Goal: Task Accomplishment & Management: Manage account settings

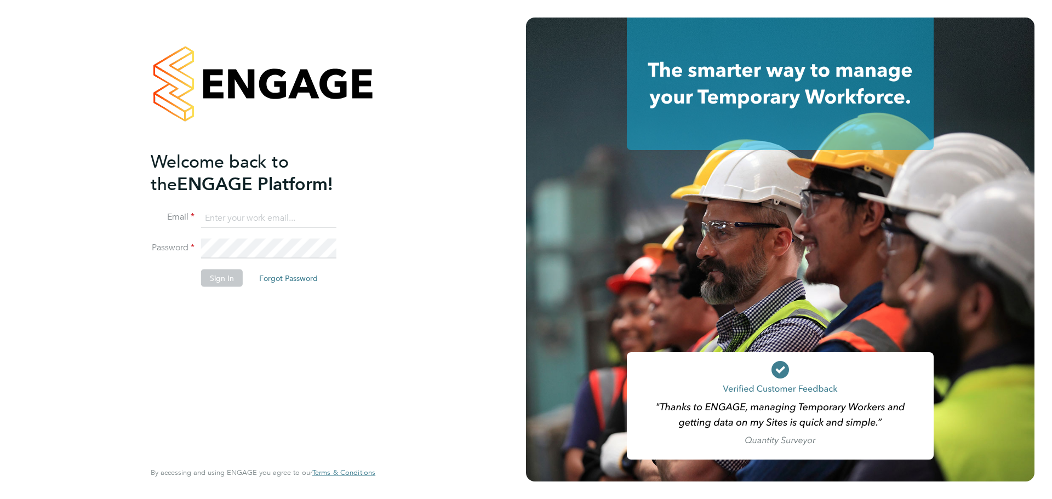
type input "mark@xede.co.uk"
click at [227, 277] on button "Sign In" at bounding box center [222, 278] width 42 height 18
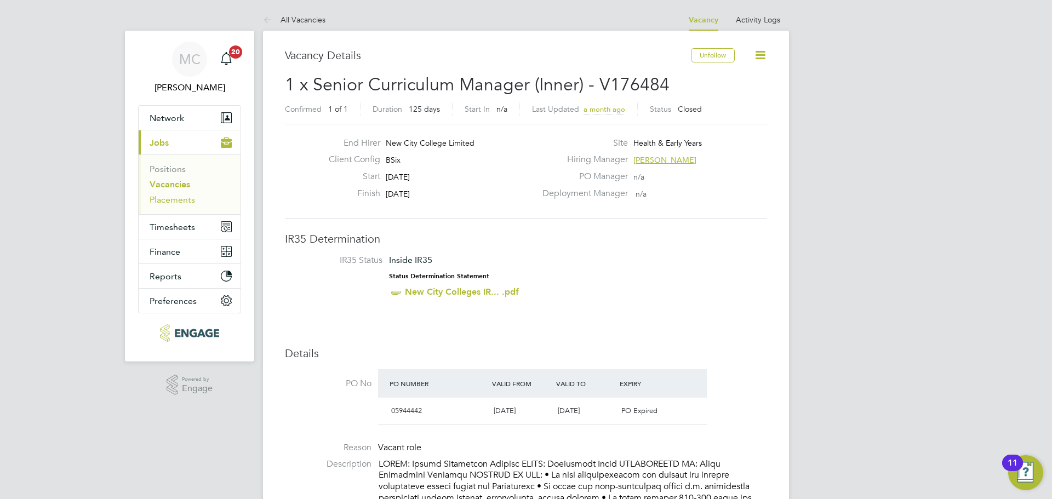
drag, startPoint x: 179, startPoint y: 199, endPoint x: 187, endPoint y: 199, distance: 7.7
click at [179, 199] on link "Placements" at bounding box center [172, 200] width 45 height 10
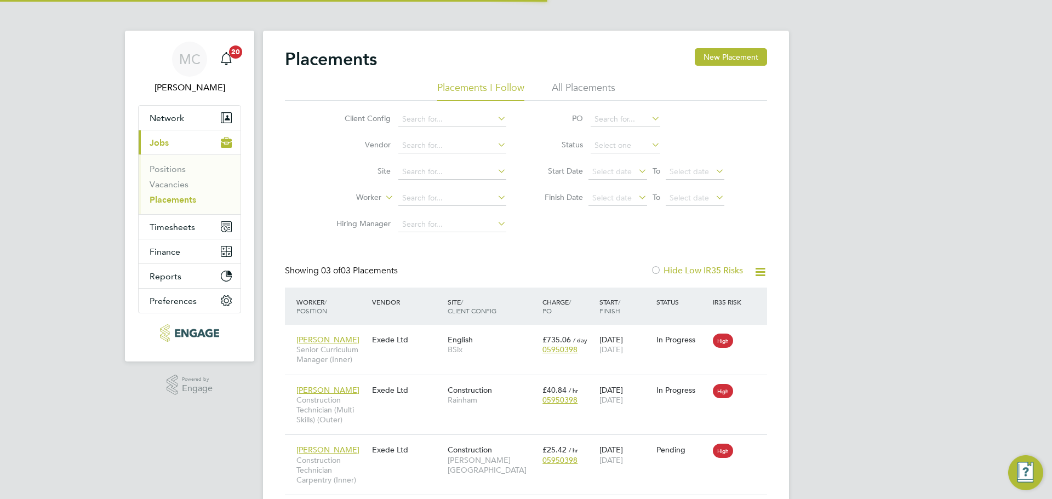
scroll to position [5, 5]
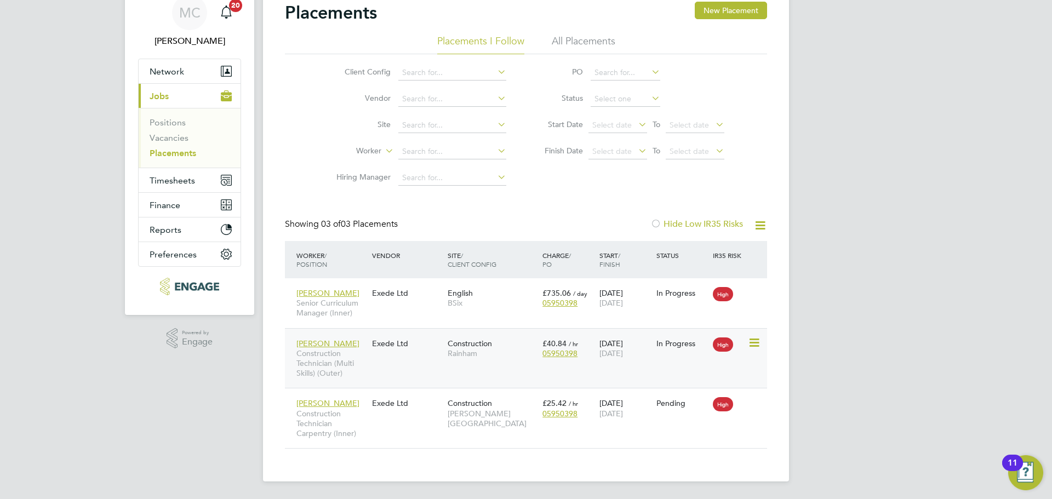
click at [759, 344] on icon at bounding box center [753, 342] width 11 height 13
click at [386, 356] on div "Lee Construction Technician (Multi Skills) (Outer) Exede Ltd Construction Rainh…" at bounding box center [526, 358] width 482 height 60
click at [312, 345] on div "Lee Construction Technician (Multi Skills) (Outer)" at bounding box center [332, 358] width 76 height 51
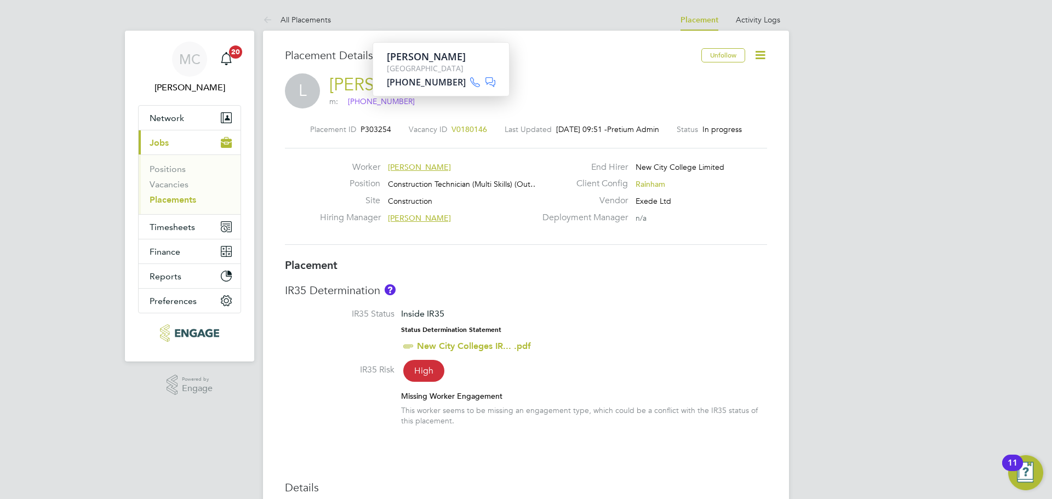
click at [395, 165] on span "Lee" at bounding box center [419, 167] width 63 height 10
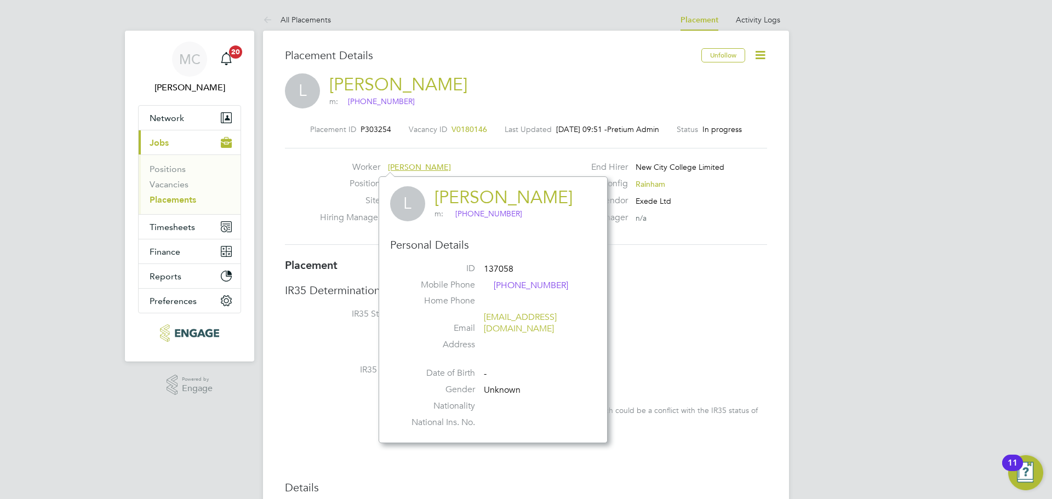
click at [713, 312] on li "IR35 Status Inside IR35 Status Determination Statement New City Colleges IR... …" at bounding box center [526, 336] width 482 height 56
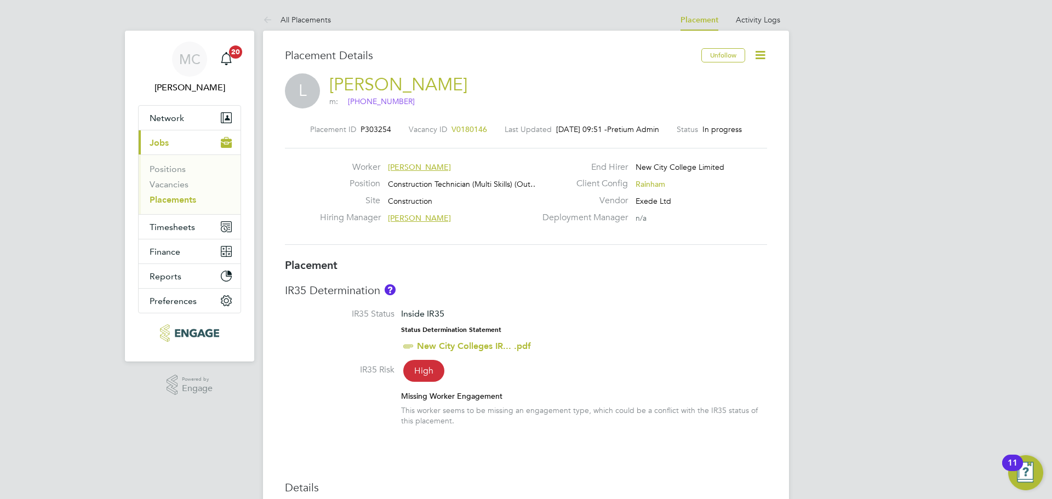
click at [334, 83] on link "Lee" at bounding box center [398, 84] width 138 height 21
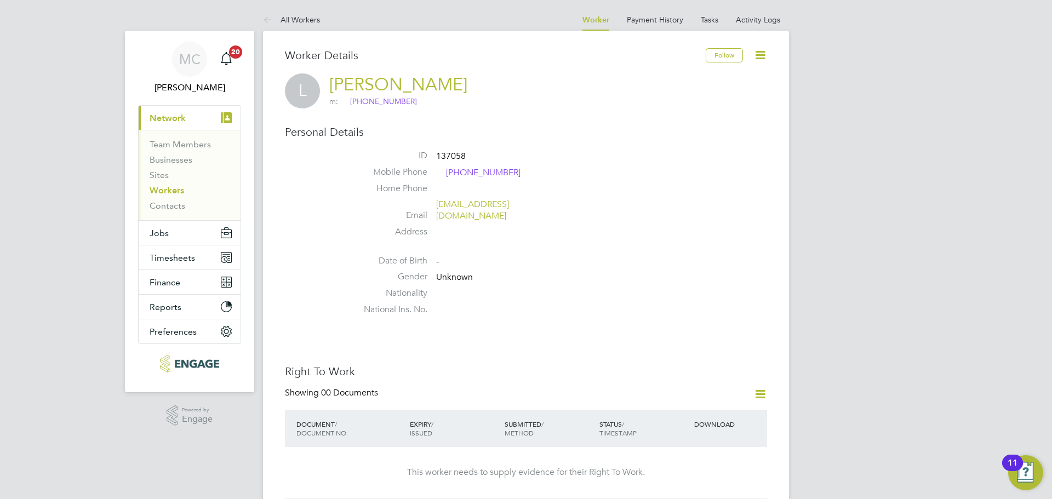
click at [761, 55] on icon at bounding box center [760, 55] width 14 height 14
click at [684, 129] on li "Edit Personal Details e" at bounding box center [698, 127] width 137 height 15
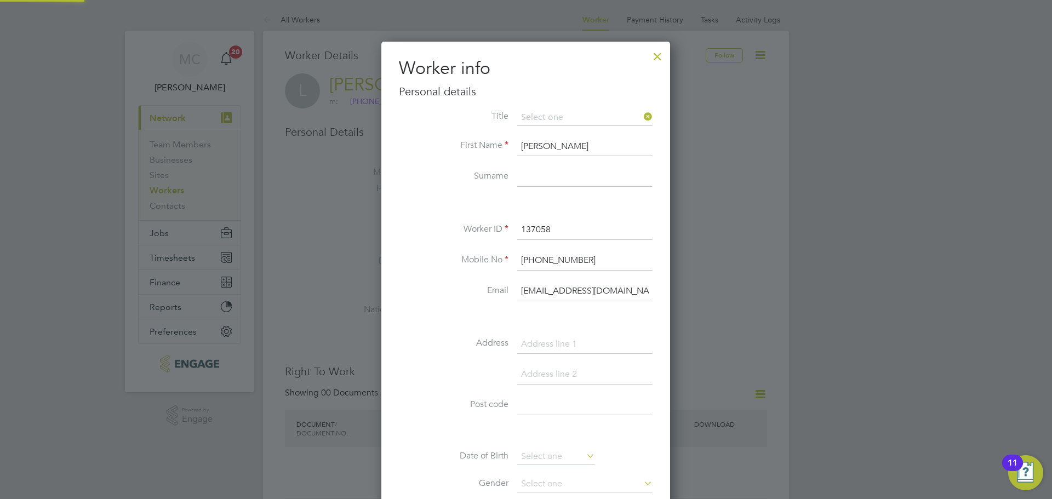
scroll to position [619, 290]
click at [436, 155] on li "First Name Lee" at bounding box center [526, 152] width 254 height 31
drag, startPoint x: 512, startPoint y: 168, endPoint x: 544, endPoint y: 180, distance: 33.5
click at [513, 168] on li "Surname" at bounding box center [526, 182] width 254 height 31
click at [548, 183] on input at bounding box center [584, 177] width 135 height 20
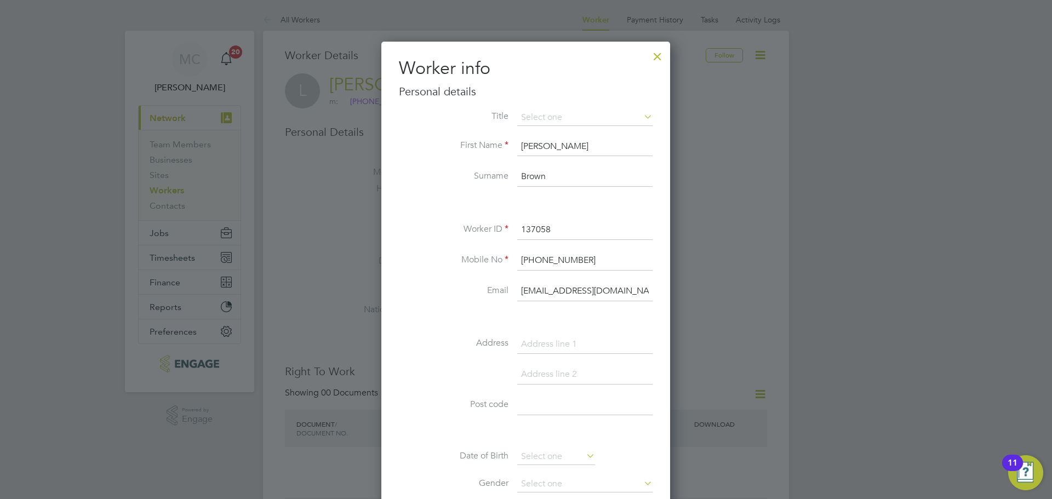
type input "Brown"
click at [371, 165] on div at bounding box center [526, 249] width 1052 height 499
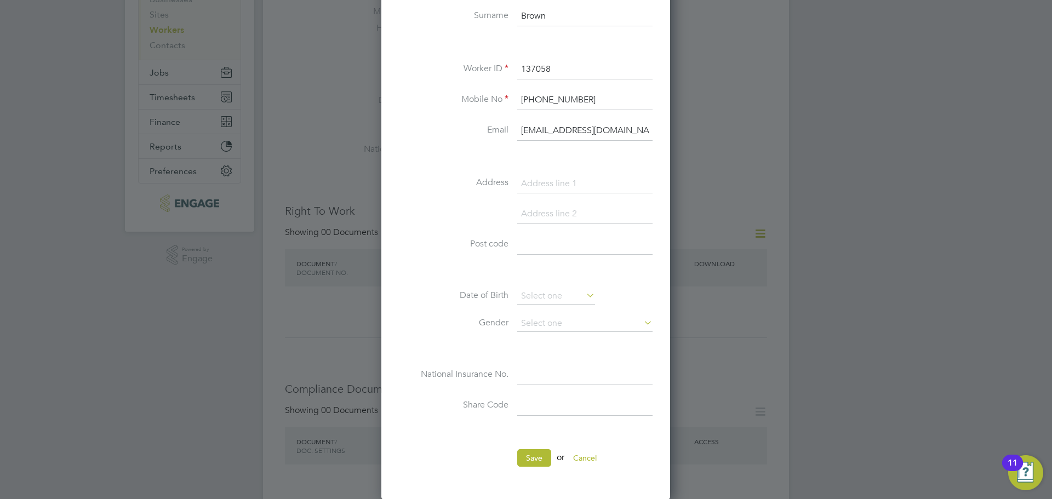
scroll to position [274, 0]
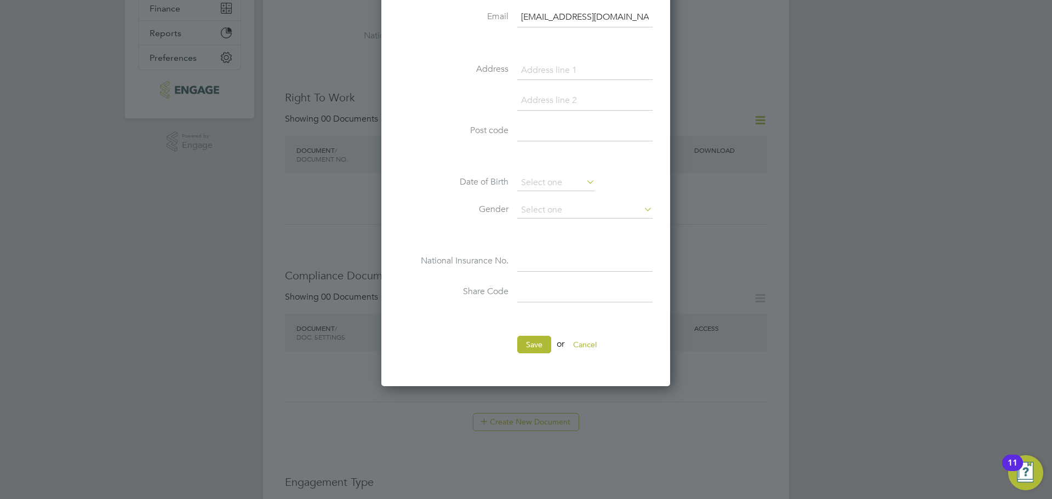
click at [532, 333] on ul "Title First Name Lee Surname Brown Worker ID 137058 Mobile No +44 7557 401494 E…" at bounding box center [526, 100] width 254 height 529
click at [528, 347] on button "Save" at bounding box center [534, 345] width 34 height 18
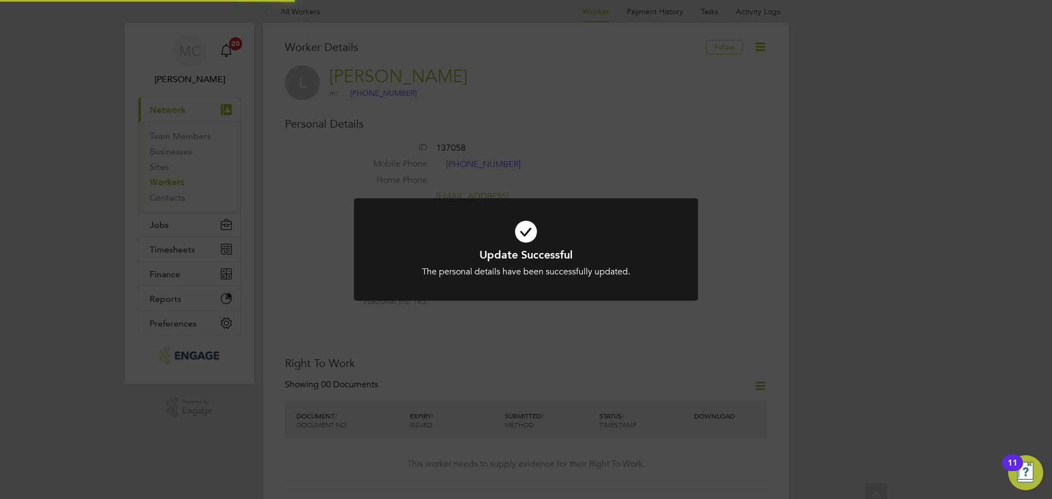
scroll to position [0, 0]
click at [729, 316] on div "Update Successful The personal details have been successfully updated. Cancel O…" at bounding box center [526, 249] width 1052 height 499
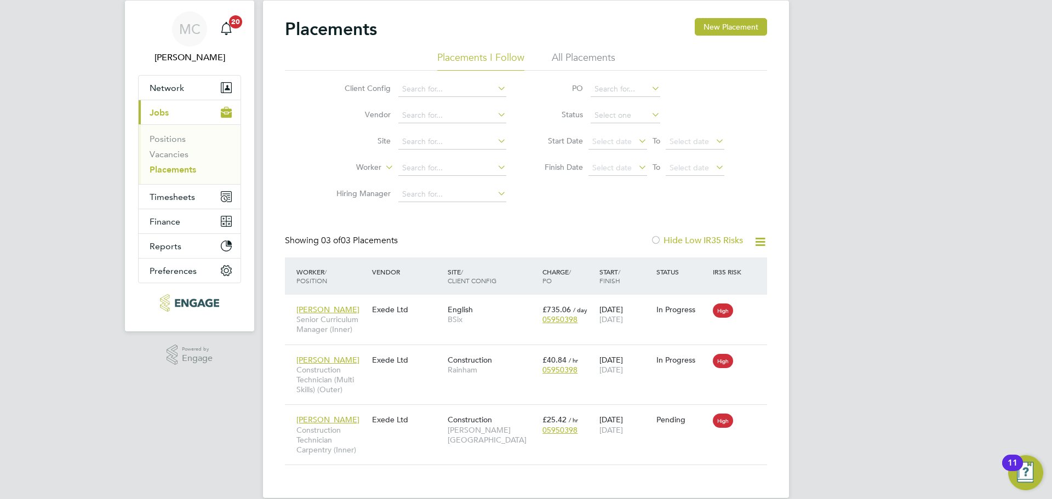
scroll to position [47, 0]
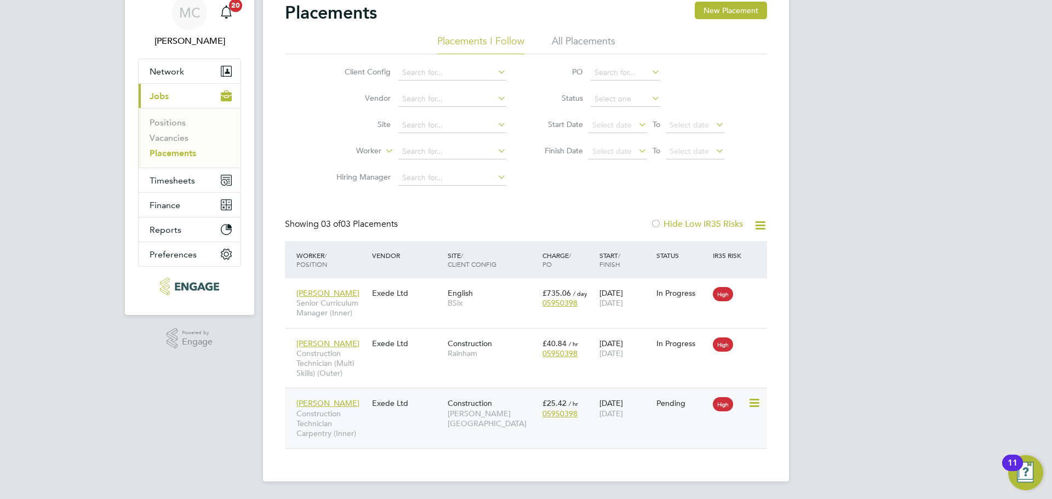
click at [659, 434] on div "Lee Brown Construction Technician Carpentry (Inner) Exede Ltd Construction Hack…" at bounding box center [526, 418] width 482 height 60
click at [751, 404] on icon at bounding box center [753, 403] width 11 height 13
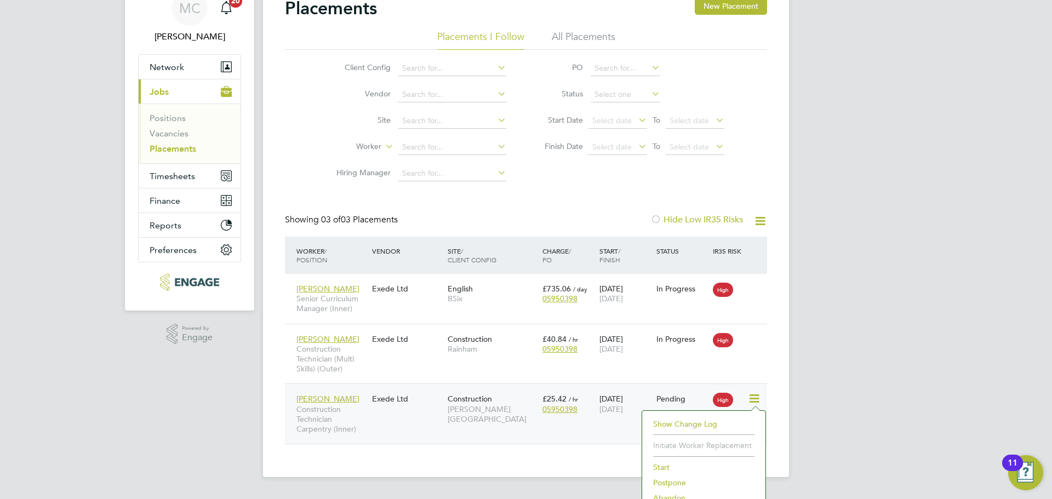
scroll to position [79, 0]
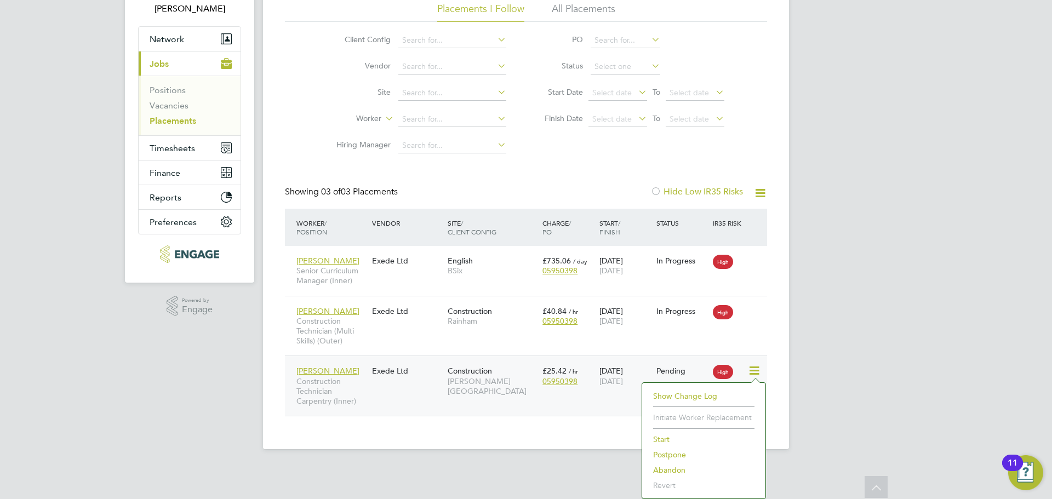
click at [668, 468] on li "Abandon" at bounding box center [704, 469] width 112 height 15
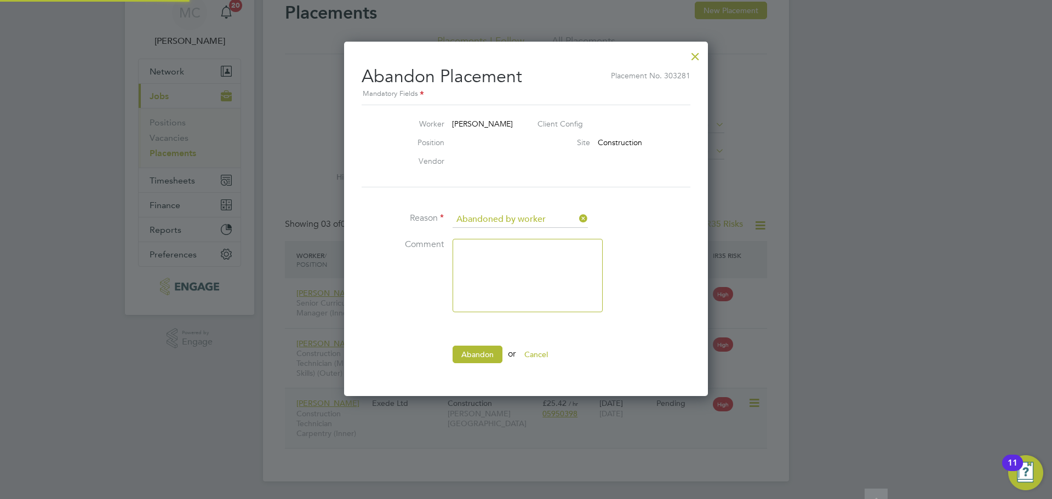
scroll to position [5, 5]
click at [531, 231] on li "Reason Abandoned by worker" at bounding box center [526, 224] width 329 height 27
click at [533, 215] on input at bounding box center [520, 219] width 135 height 16
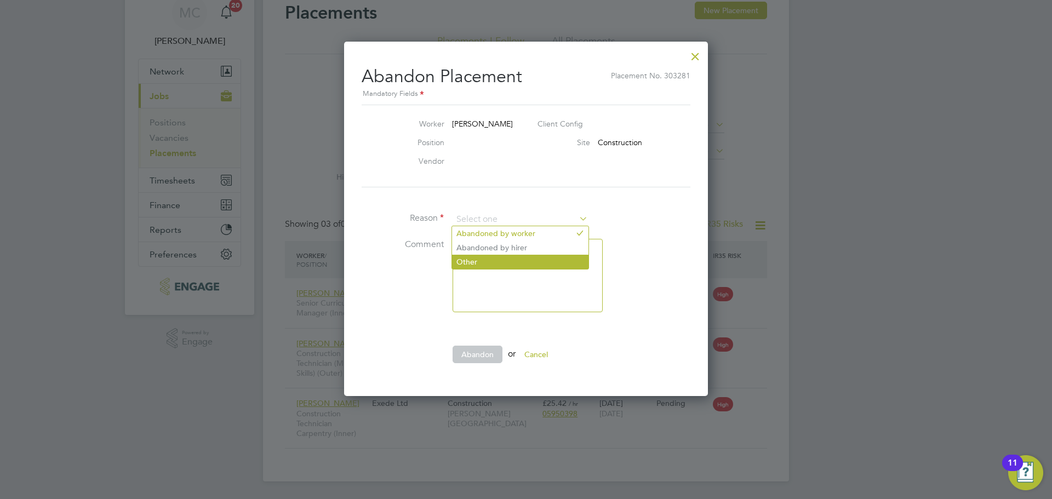
click at [467, 258] on li "Other" at bounding box center [520, 262] width 136 height 14
type input "Other"
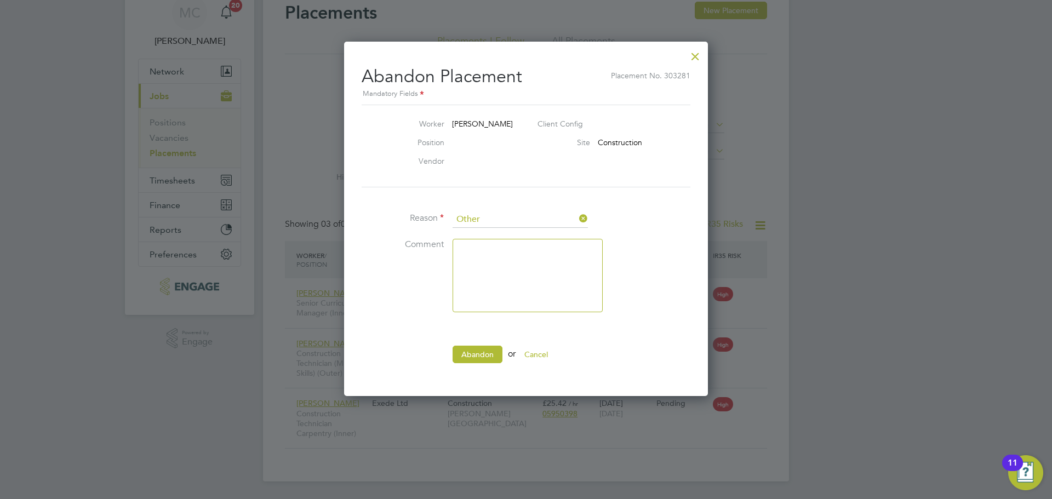
click at [511, 276] on textarea at bounding box center [528, 275] width 150 height 73
drag, startPoint x: 493, startPoint y: 59, endPoint x: 581, endPoint y: 156, distance: 131.1
click at [580, 158] on div "Abandon Placement Placement No. 303281 Mandatory Fields Worker Lee Brown Client…" at bounding box center [526, 215] width 329 height 317
drag, startPoint x: 655, startPoint y: 360, endPoint x: 667, endPoint y: 329, distance: 33.5
click at [655, 359] on li "Abandon or Cancel" at bounding box center [526, 360] width 329 height 28
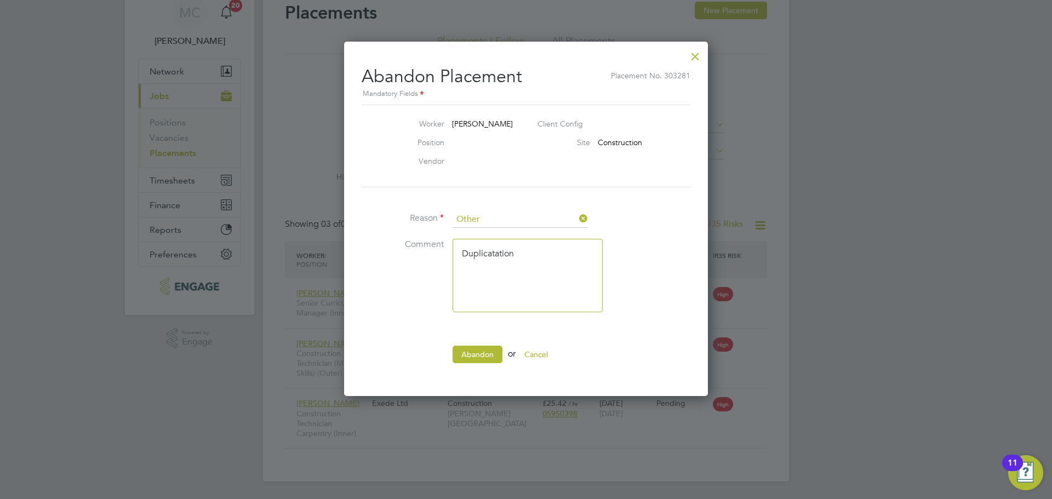
click at [837, 303] on div at bounding box center [526, 249] width 1052 height 499
drag, startPoint x: 551, startPoint y: 264, endPoint x: 523, endPoint y: 253, distance: 30.2
click at [551, 266] on textarea "Duplicatation" at bounding box center [528, 275] width 150 height 73
type textarea "Duplication on portal"
click at [457, 361] on button "Abandon" at bounding box center [478, 355] width 50 height 18
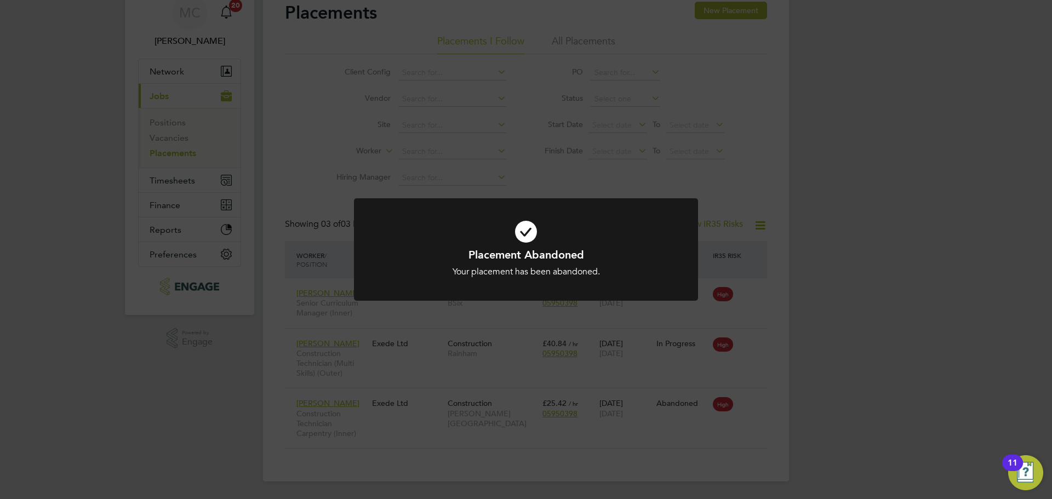
click at [815, 322] on div "Placement Abandoned Your placement has been abandoned. Cancel Okay" at bounding box center [526, 249] width 1052 height 499
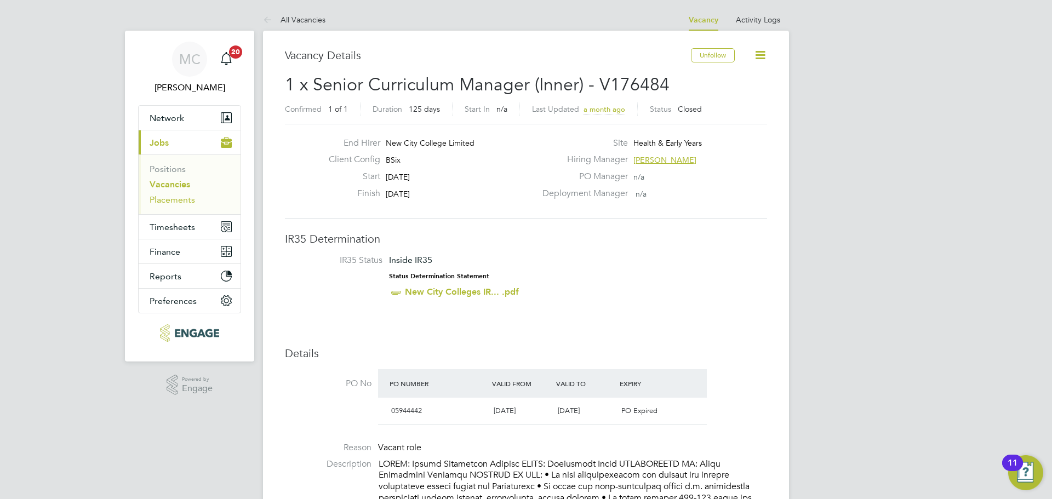
drag, startPoint x: 173, startPoint y: 198, endPoint x: 182, endPoint y: 200, distance: 8.9
click at [173, 198] on link "Placements" at bounding box center [172, 200] width 45 height 10
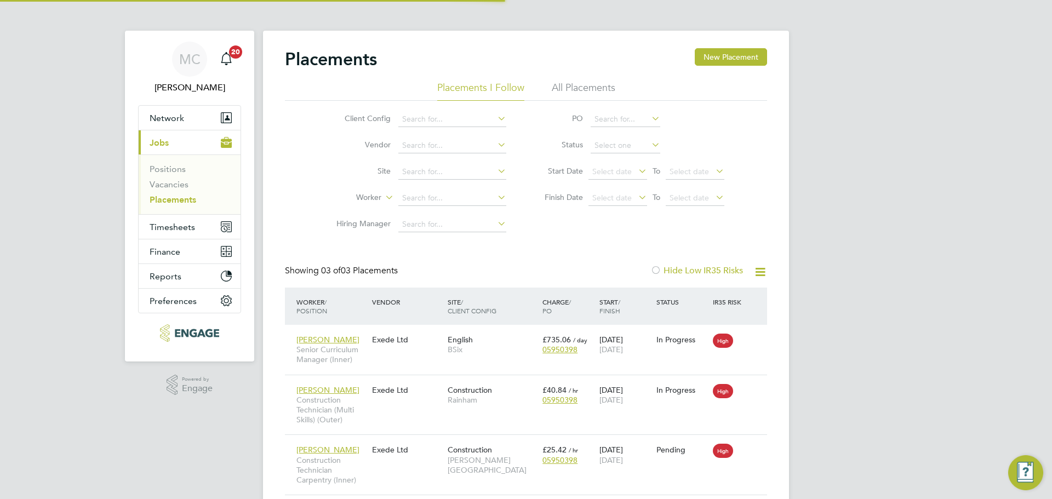
scroll to position [5, 5]
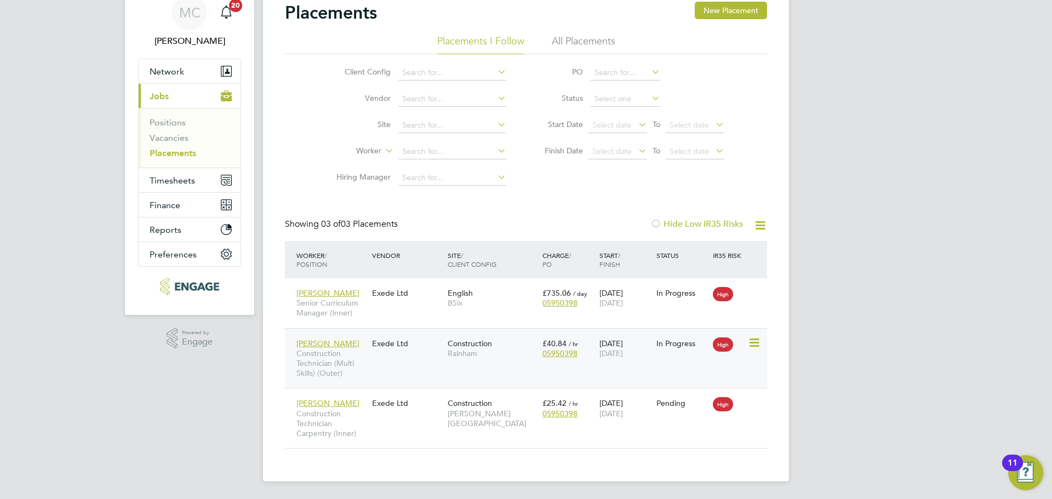
click at [404, 361] on div "Lee Brown Construction Technician (Multi Skills) (Outer) Exede Ltd Construction…" at bounding box center [526, 358] width 482 height 60
click at [317, 359] on span "Construction Technician (Multi Skills) (Outer)" at bounding box center [331, 363] width 70 height 30
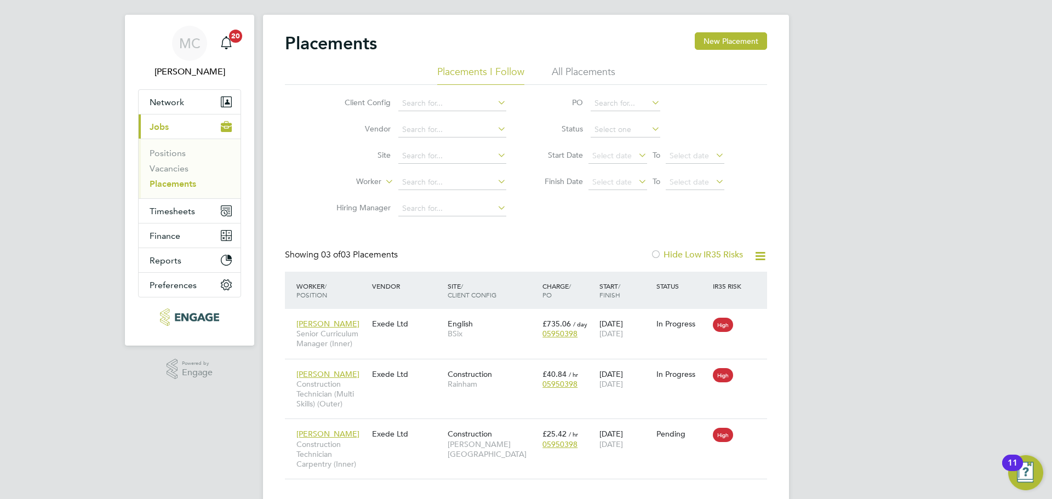
scroll to position [0, 0]
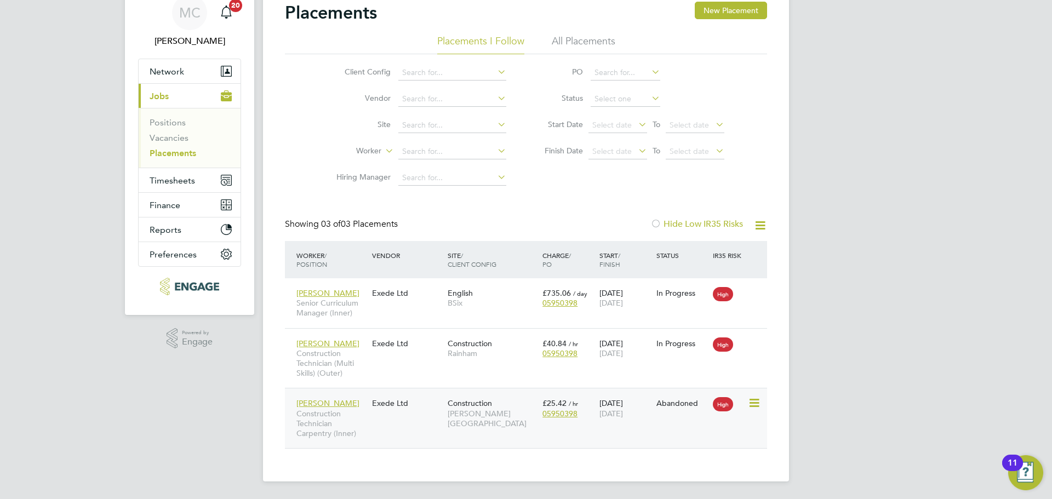
click at [754, 402] on icon at bounding box center [753, 403] width 11 height 13
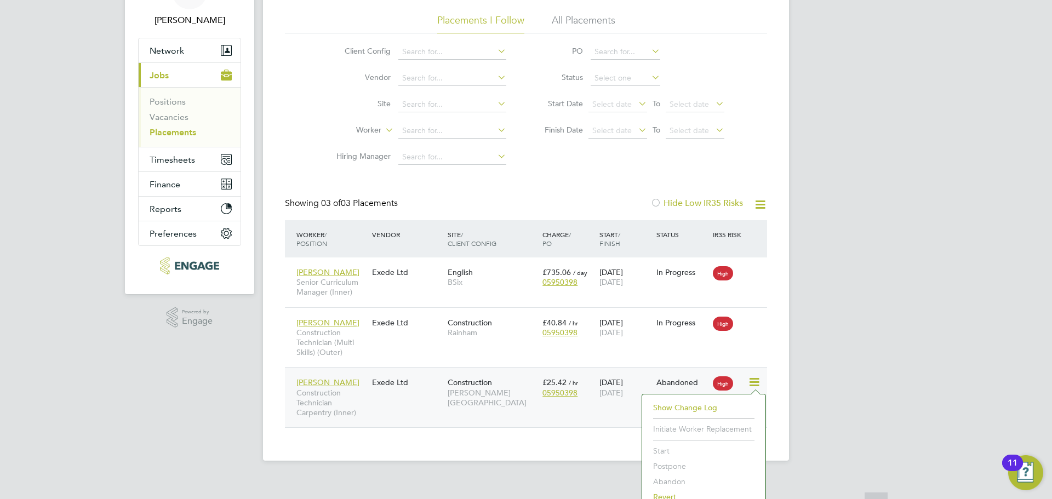
scroll to position [79, 0]
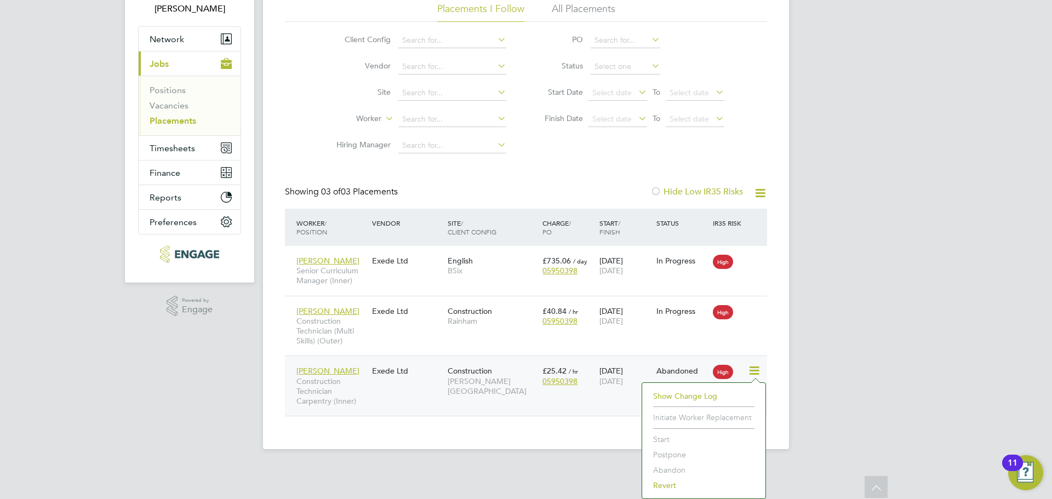
click at [851, 393] on div "MC [PERSON_NAME] Notifications 20 Applications: Network Team Members Businesses…" at bounding box center [526, 194] width 1052 height 546
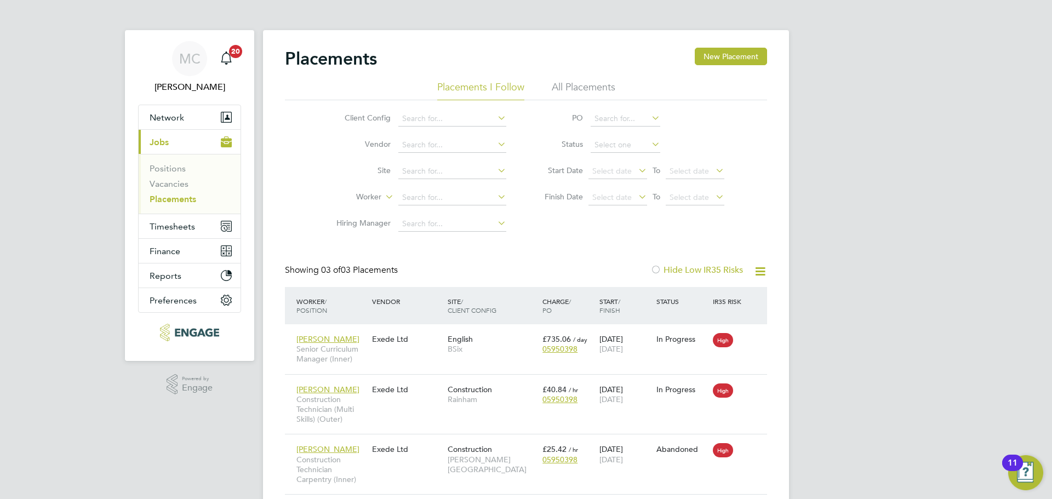
scroll to position [0, 0]
click at [51, 121] on div "MC [PERSON_NAME] Notifications 20 Applications: Network Team Members Businesses…" at bounding box center [526, 273] width 1052 height 546
click at [172, 187] on link "Vacancies" at bounding box center [169, 184] width 39 height 10
